Goal: Information Seeking & Learning: Find specific fact

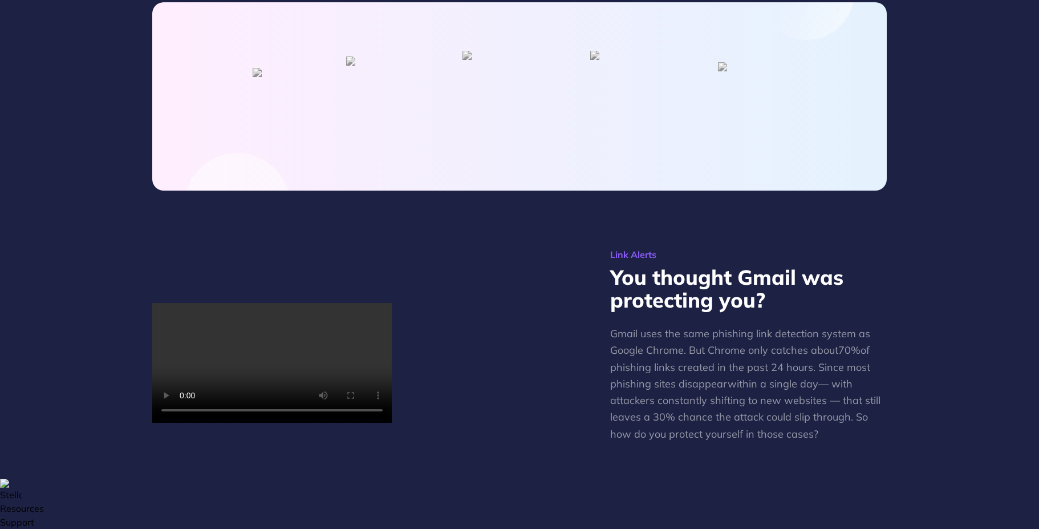
scroll to position [697, 0]
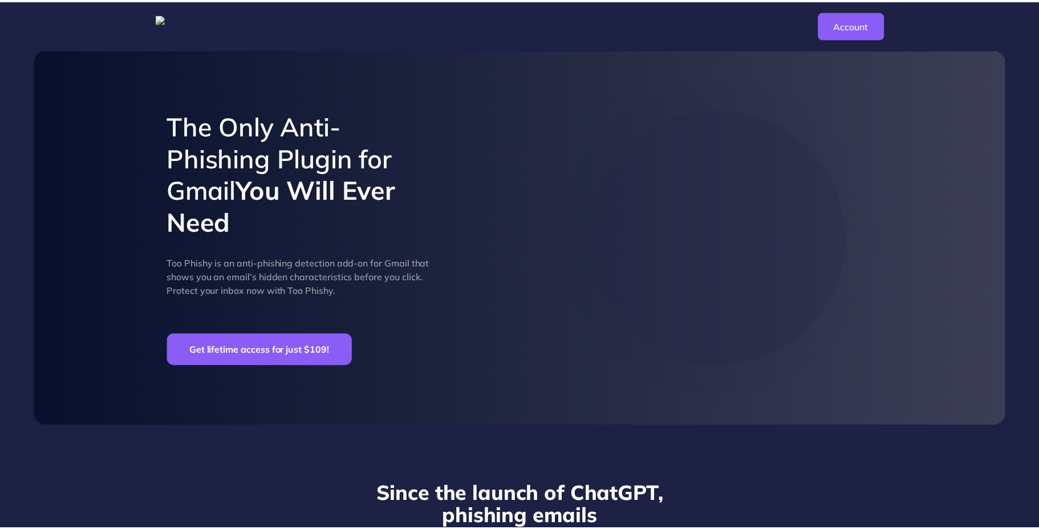
scroll to position [697, 0]
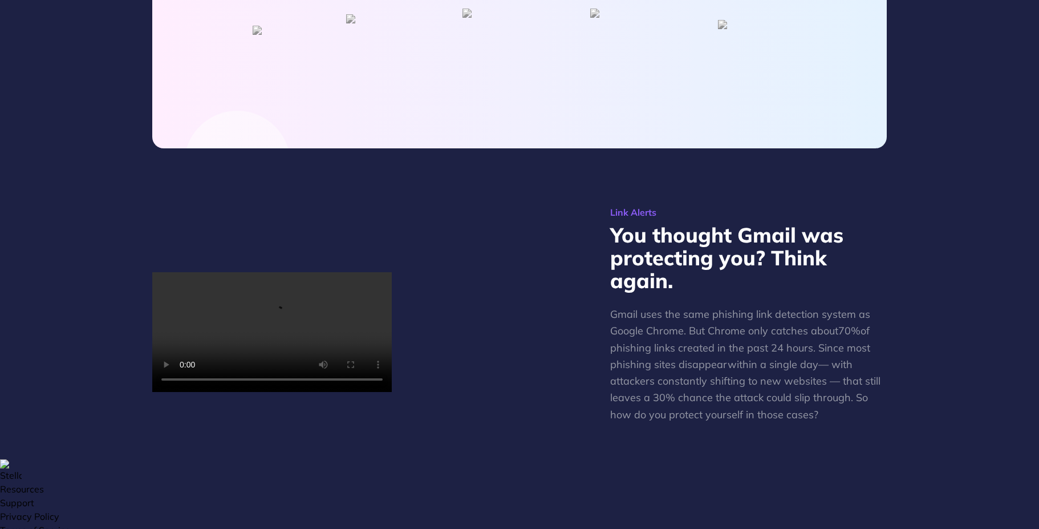
scroll to position [704, 0]
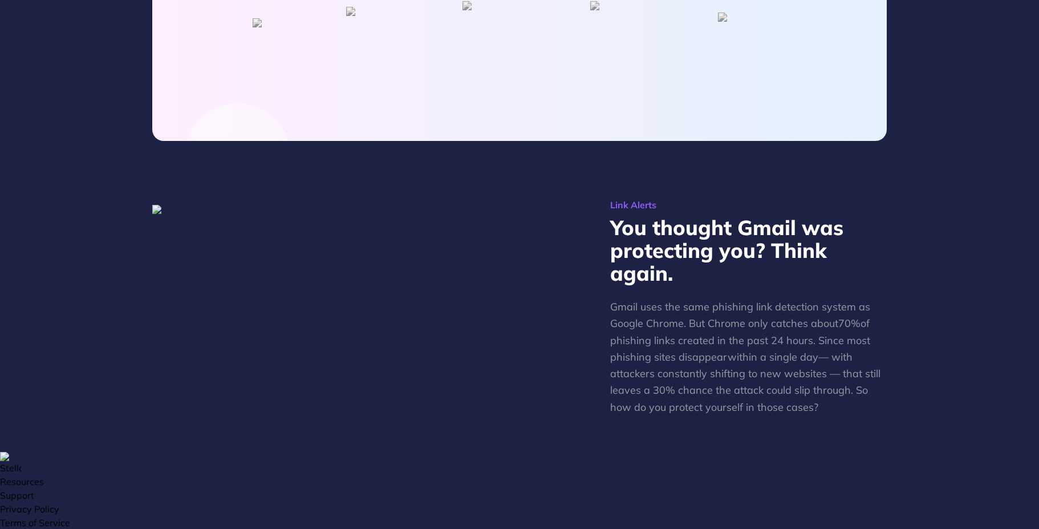
scroll to position [713, 0]
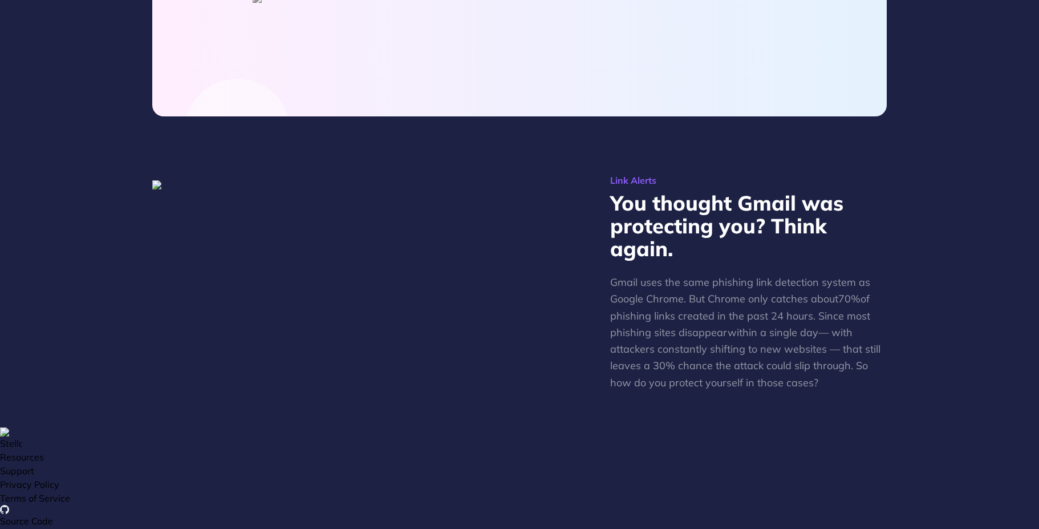
scroll to position [735, 0]
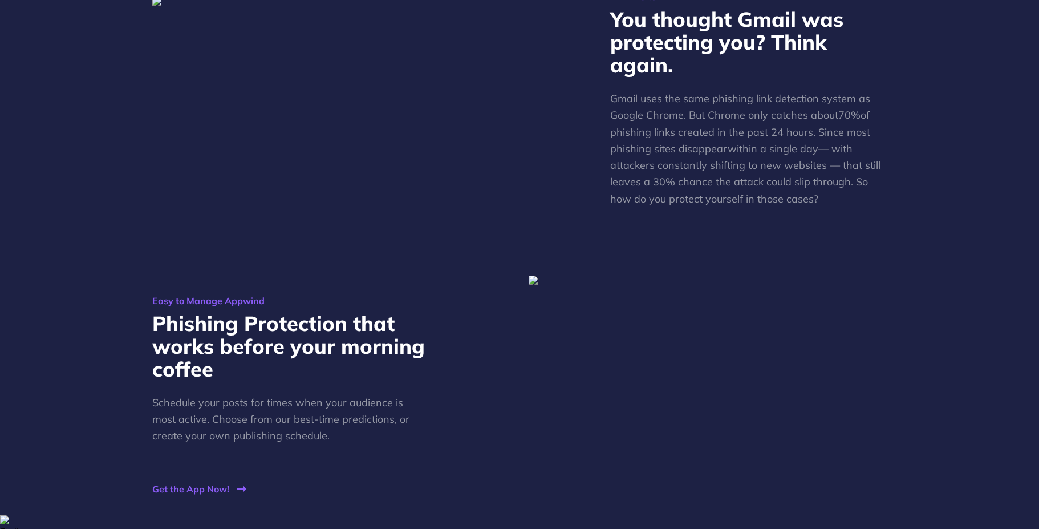
scroll to position [966, 0]
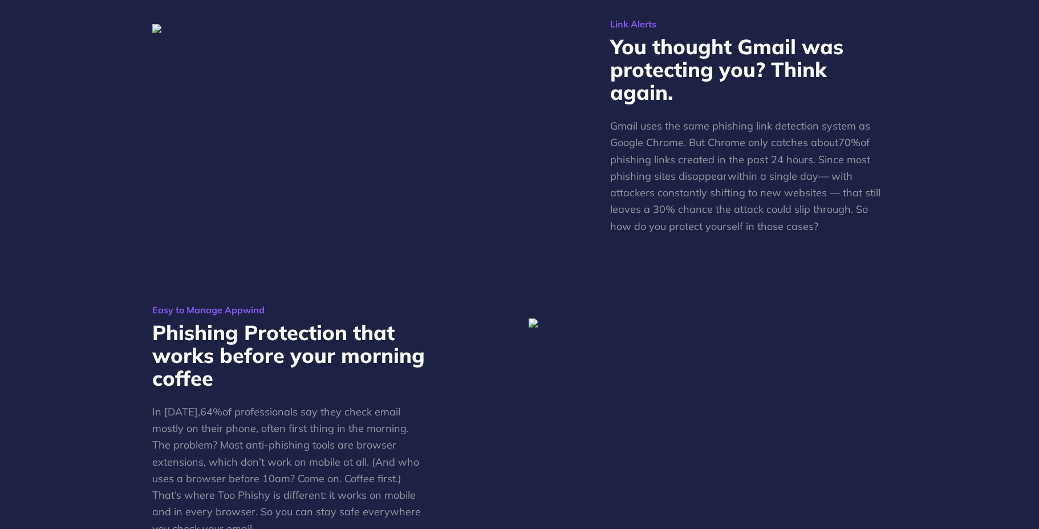
scroll to position [980, 0]
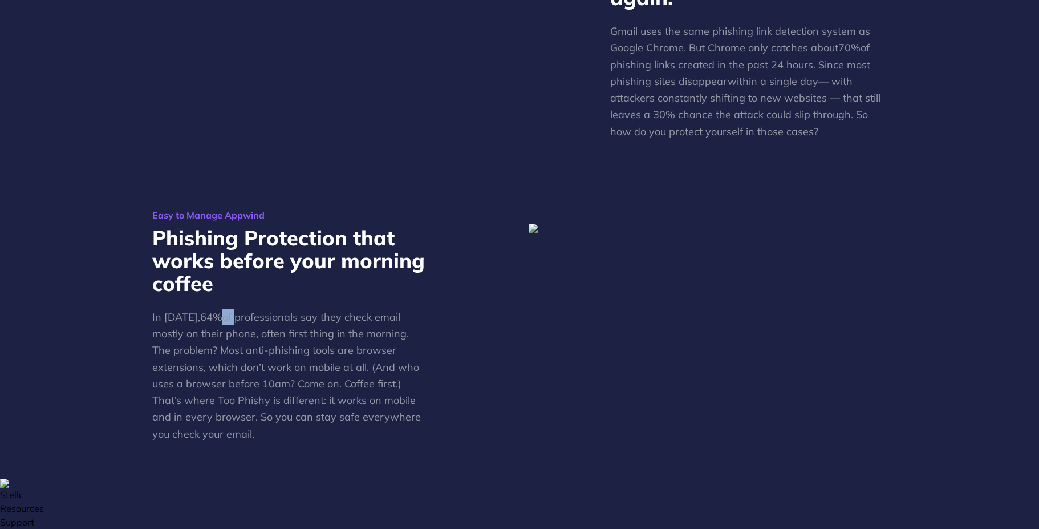
drag, startPoint x: 225, startPoint y: 287, endPoint x: 216, endPoint y: 285, distance: 9.4
click at [216, 308] on p "In 2025, 64% of professionals say they check email mostly on their phone, often…" at bounding box center [290, 374] width 277 height 133
click at [200, 310] on link "64%" at bounding box center [211, 316] width 22 height 13
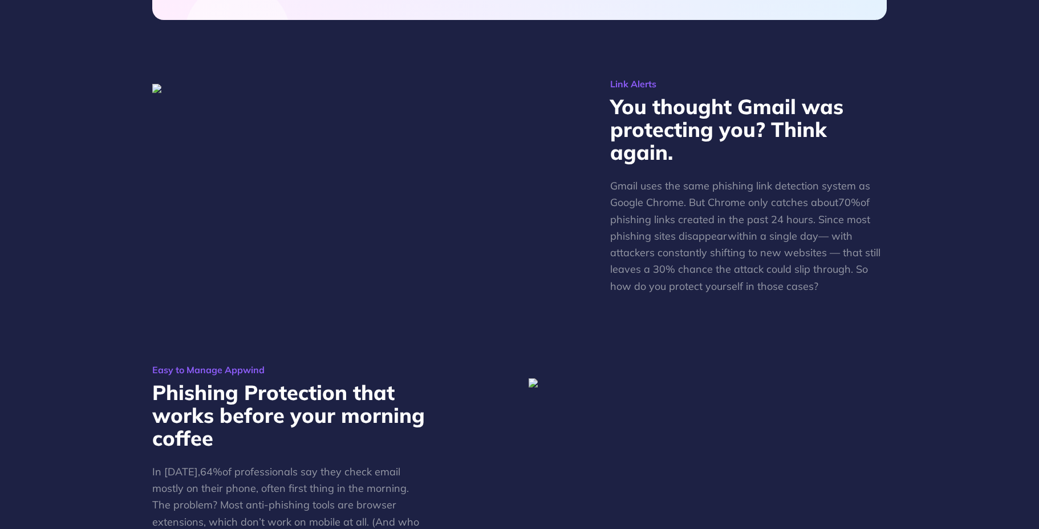
scroll to position [1038, 0]
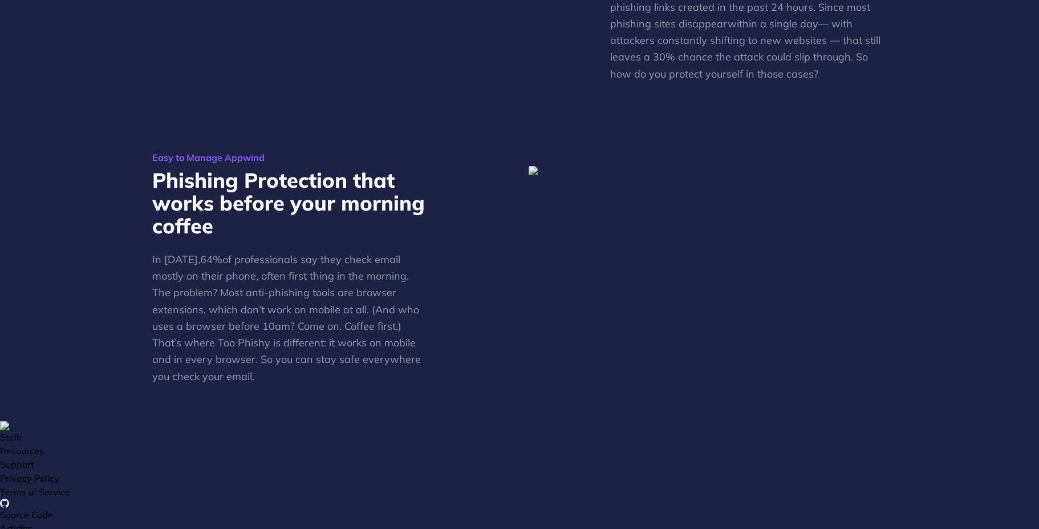
scroll to position [1035, 0]
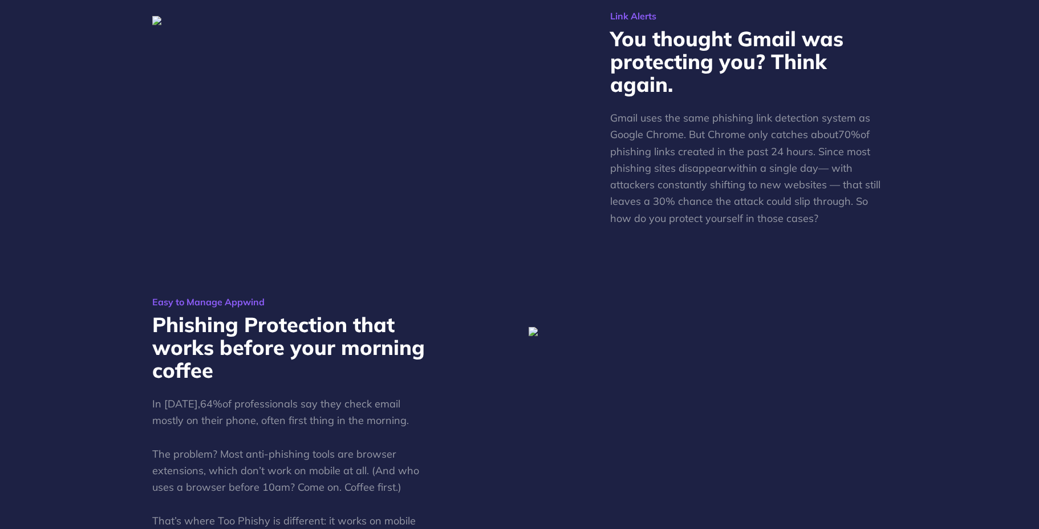
scroll to position [879, 0]
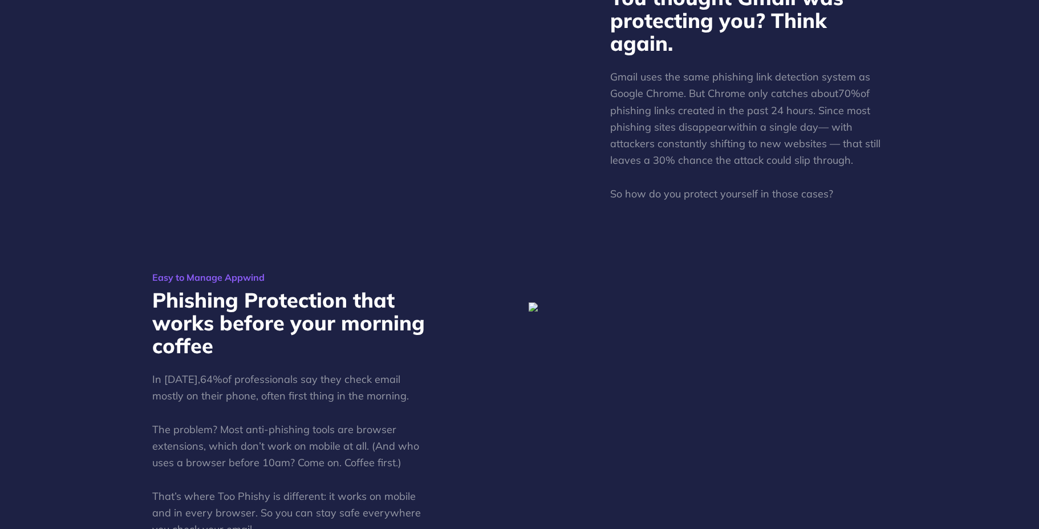
scroll to position [935, 0]
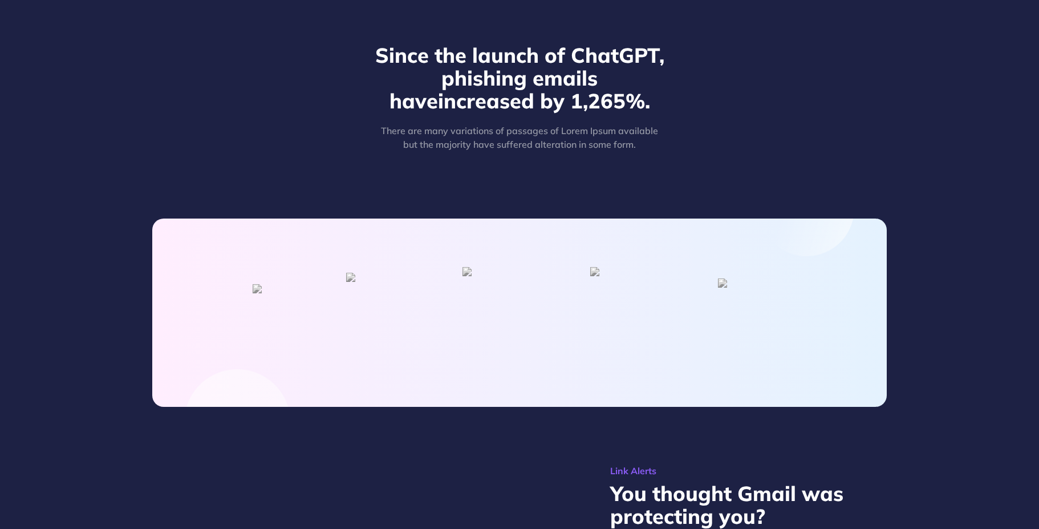
scroll to position [713, 0]
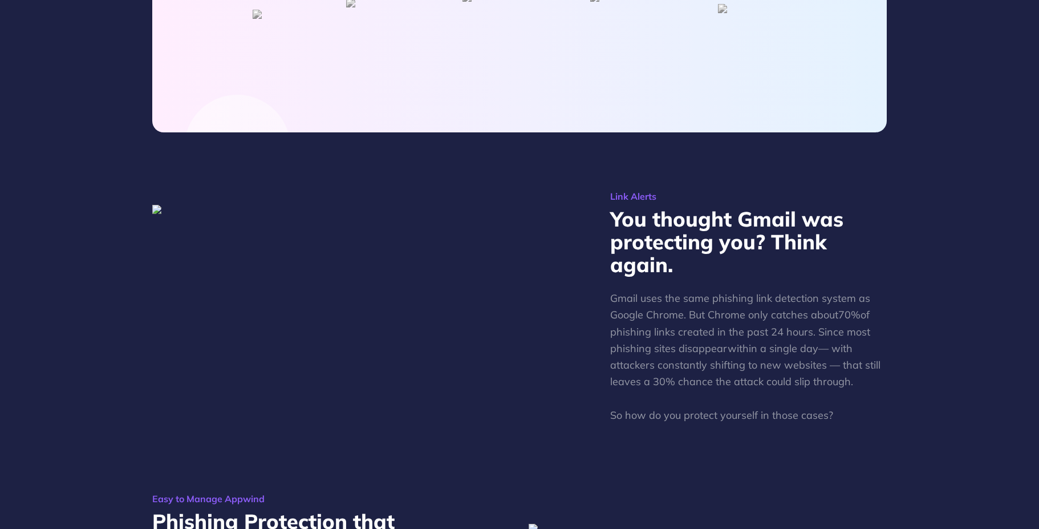
scroll to position [724, 0]
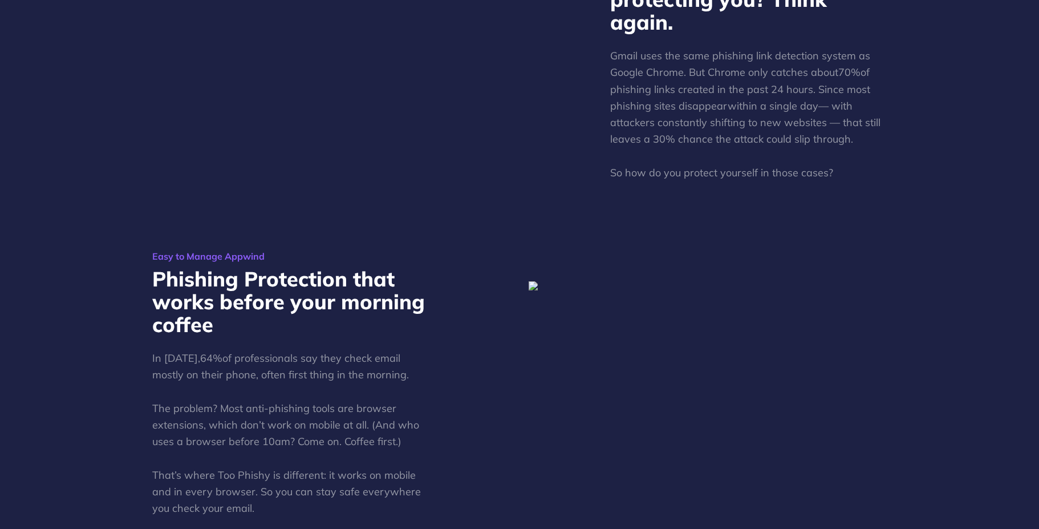
scroll to position [953, 0]
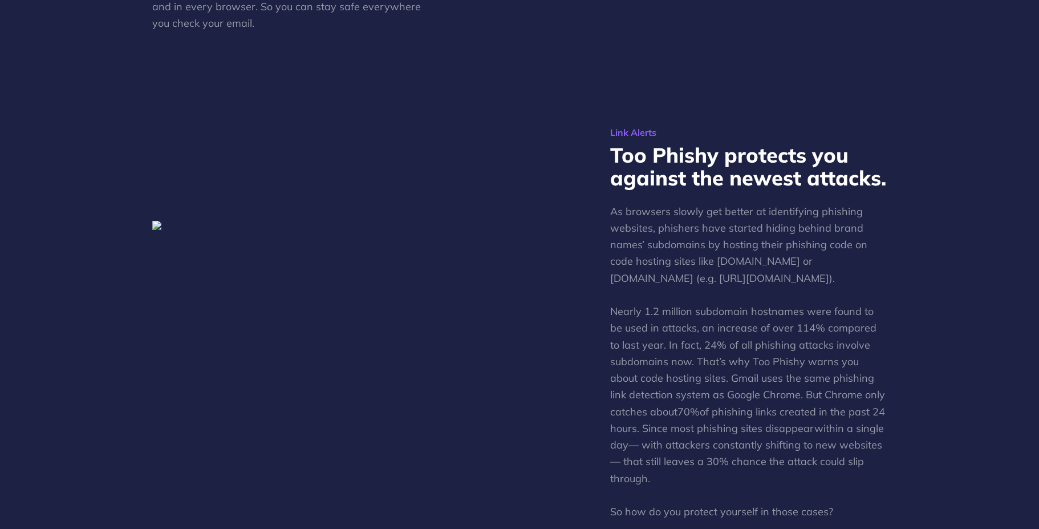
scroll to position [1459, 0]
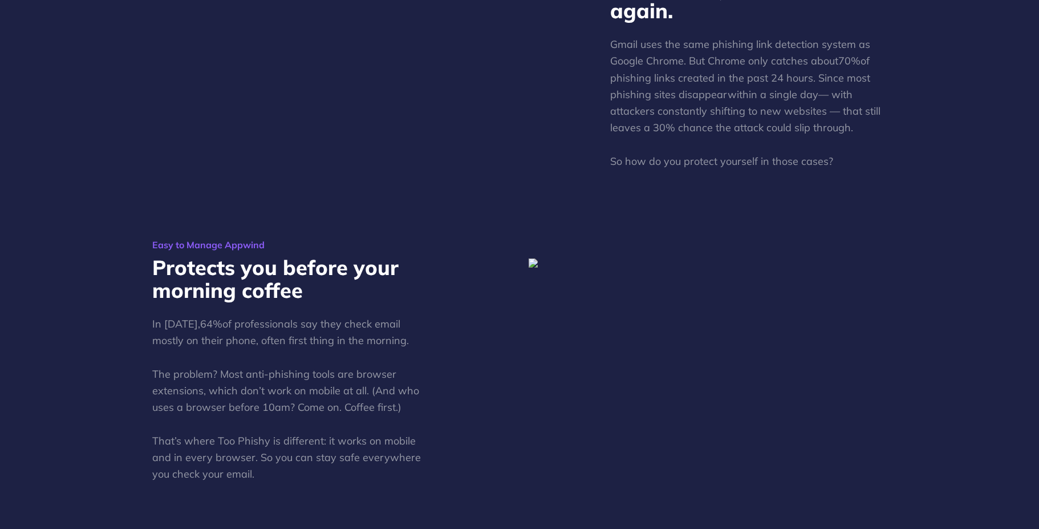
scroll to position [1078, 0]
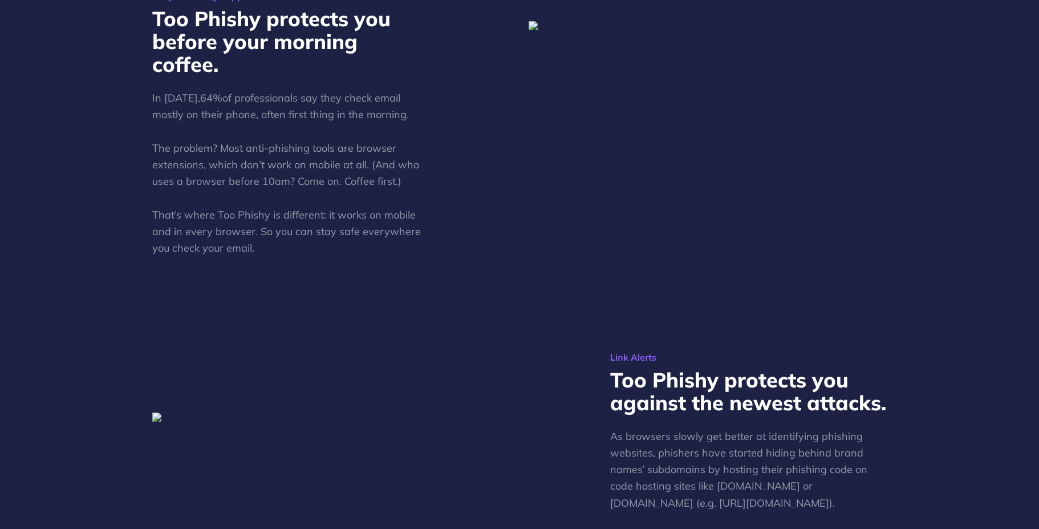
scroll to position [1221, 0]
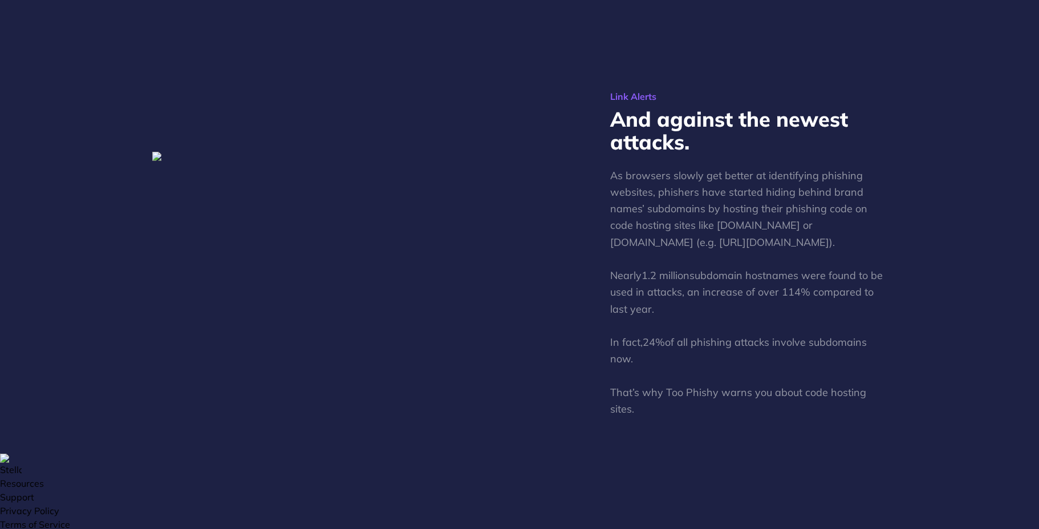
scroll to position [1486, 0]
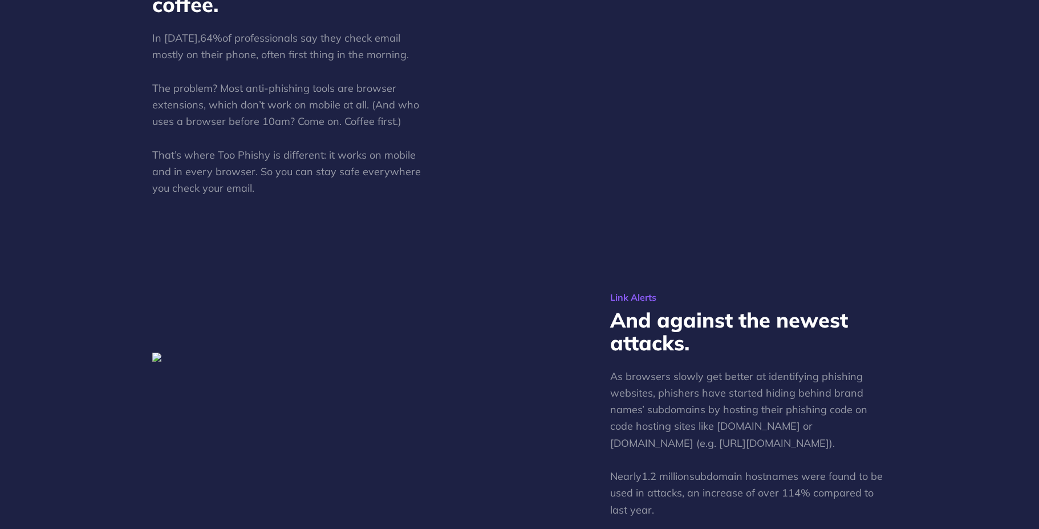
scroll to position [1486, 0]
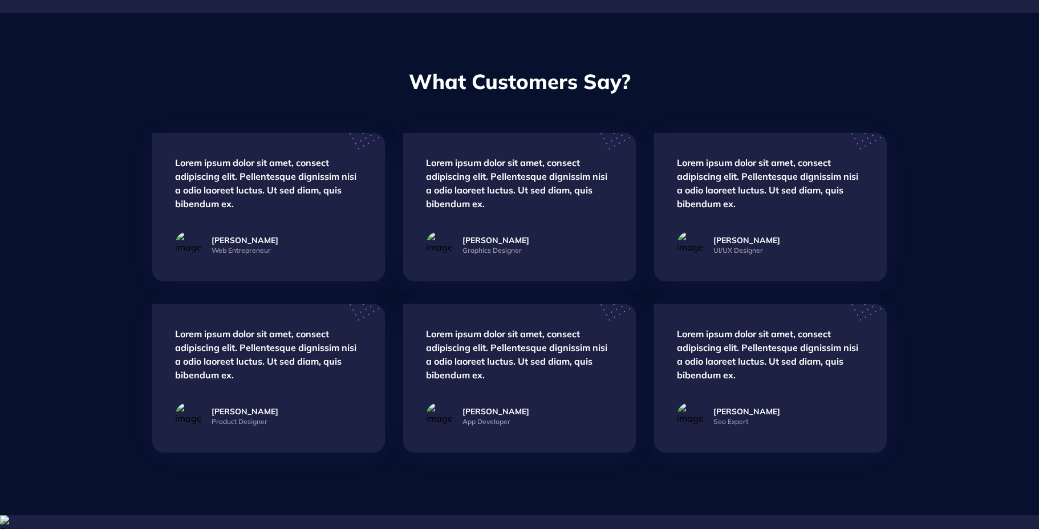
scroll to position [1935, 0]
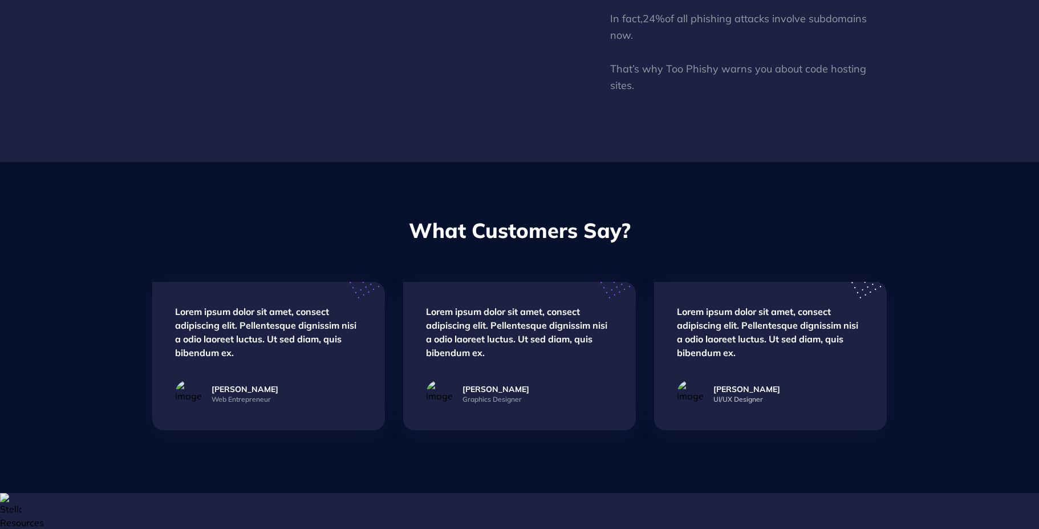
scroll to position [1849, 0]
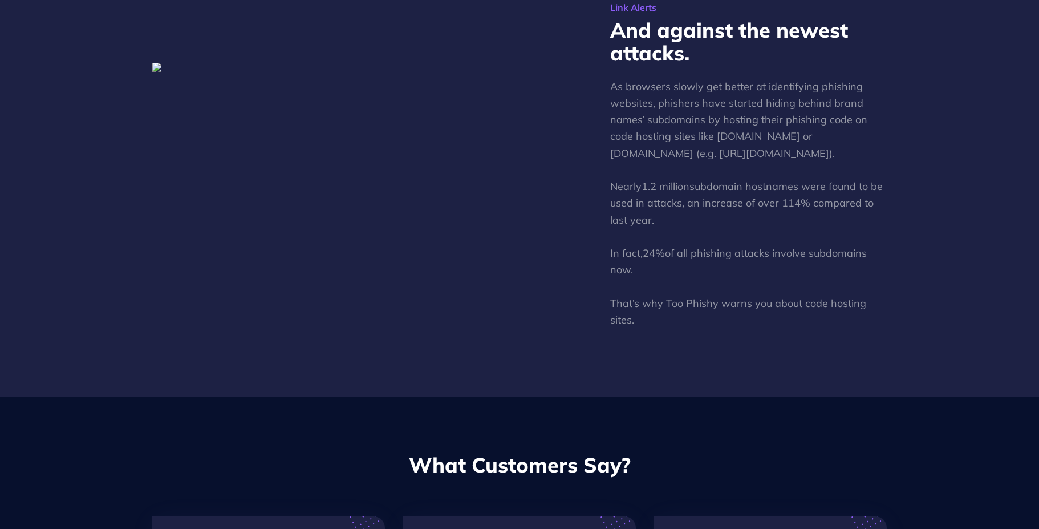
scroll to position [1835, 0]
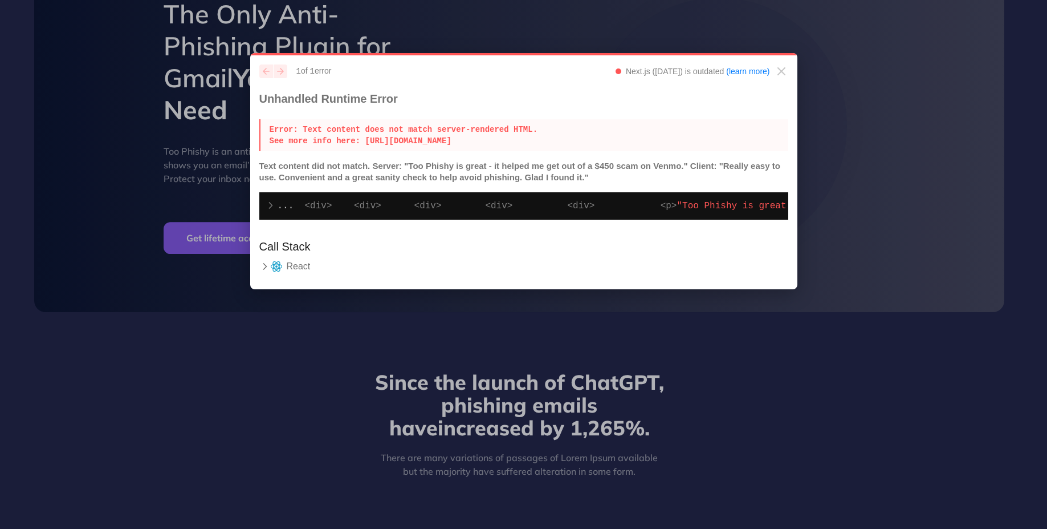
scroll to position [114, 0]
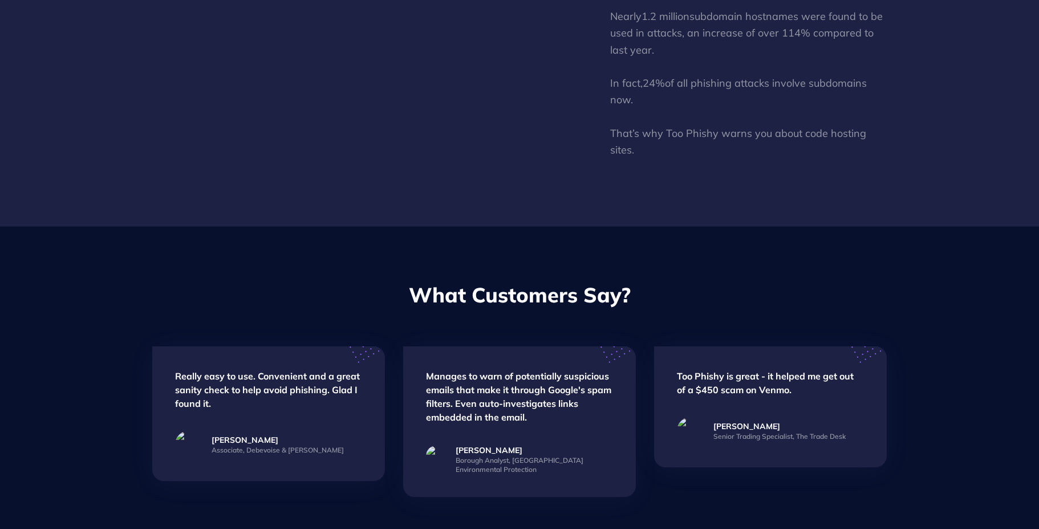
scroll to position [1847, 0]
